Goal: Find specific page/section

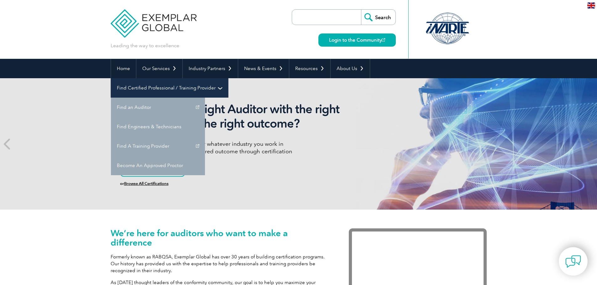
click at [228, 78] on link "Find Certified Professional / Training Provider" at bounding box center [169, 87] width 117 height 19
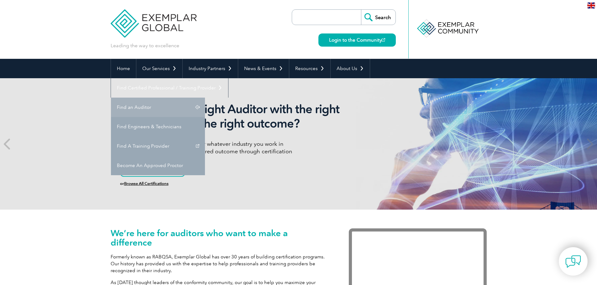
click at [205, 98] on link "Find an Auditor" at bounding box center [158, 107] width 94 height 19
